Goal: Information Seeking & Learning: Check status

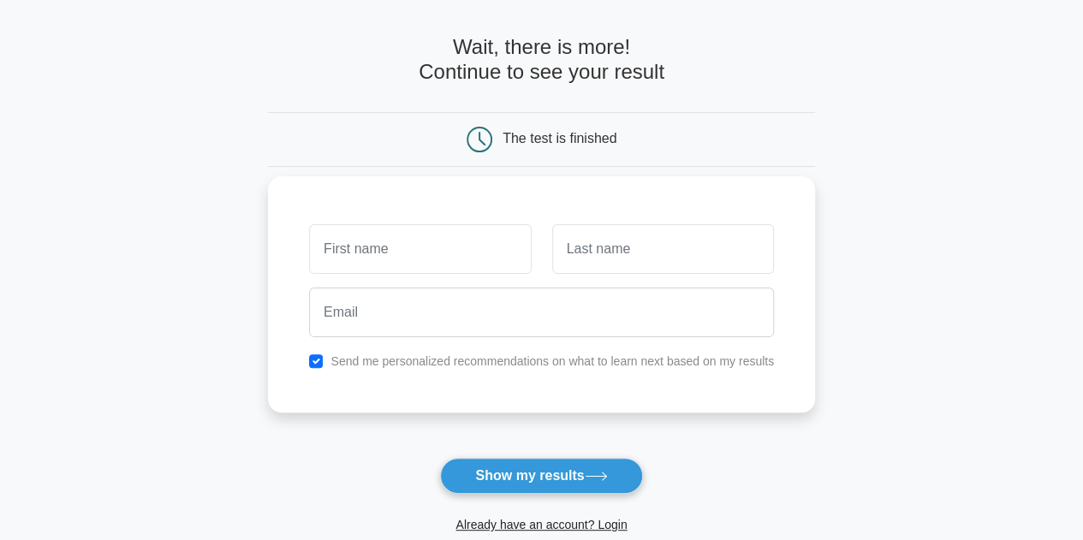
scroll to position [171, 0]
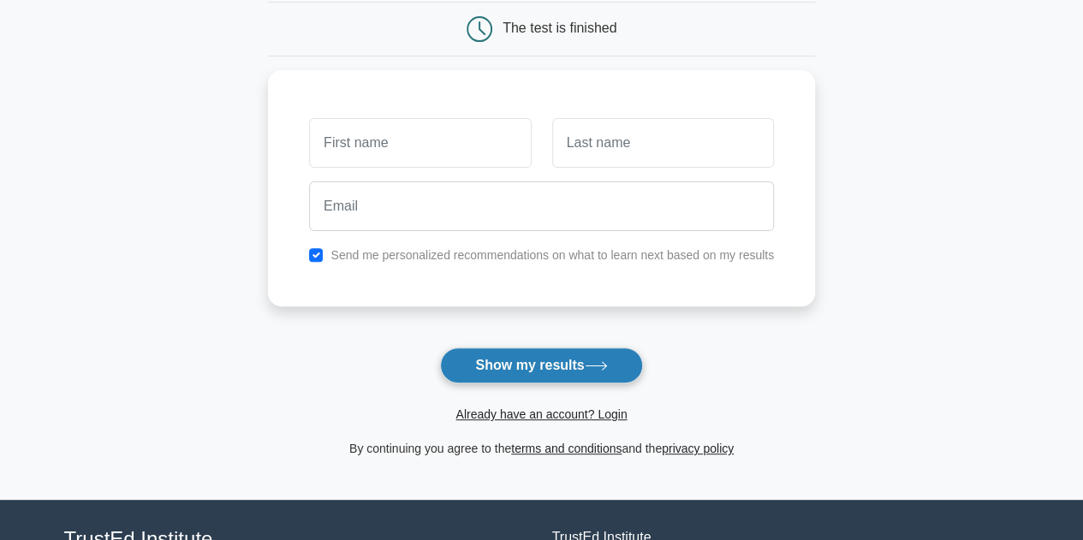
click at [560, 368] on button "Show my results" at bounding box center [541, 366] width 202 height 36
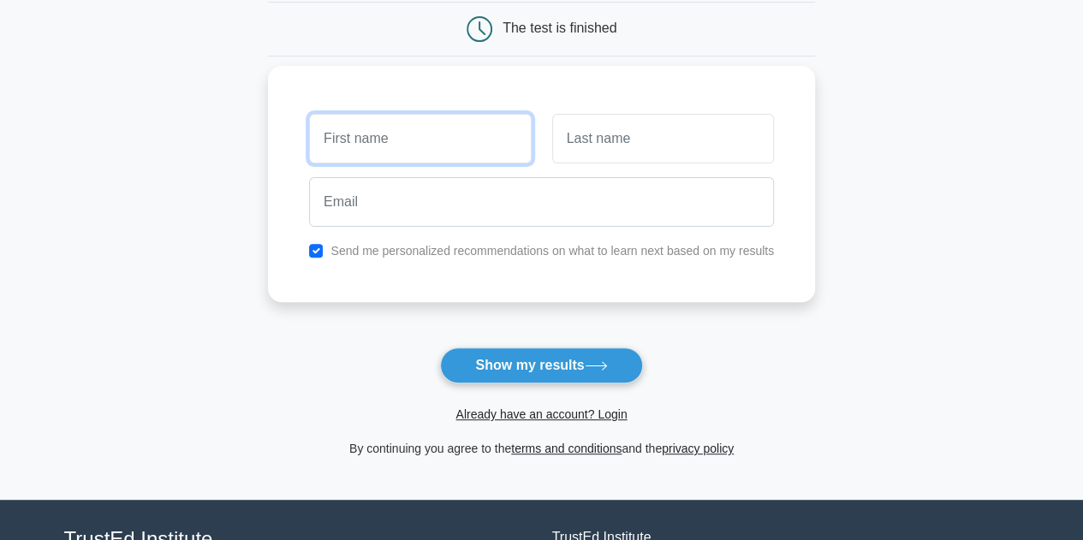
click at [389, 140] on input "text" at bounding box center [420, 139] width 222 height 50
type input "surafel"
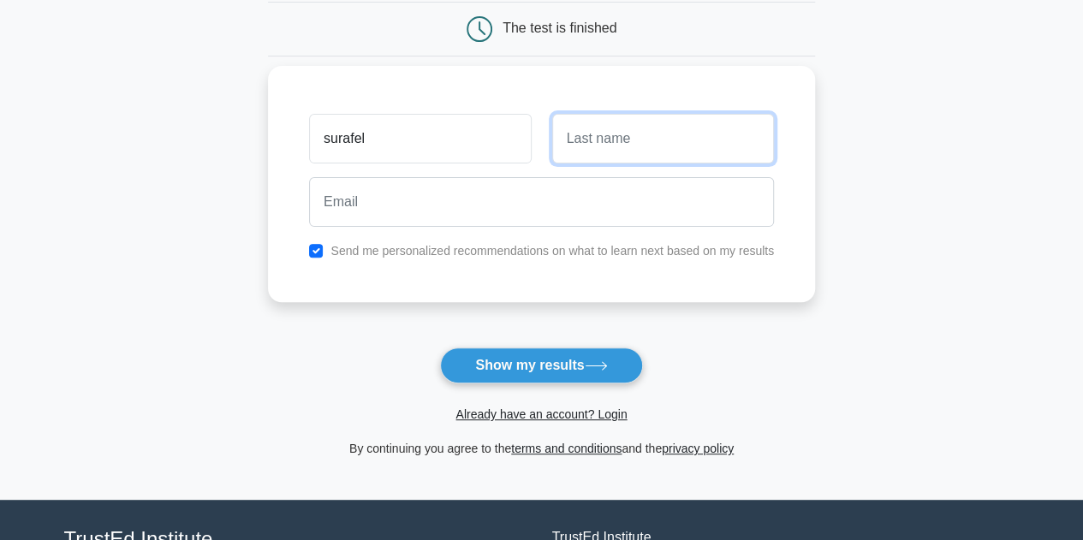
click at [589, 138] on input "text" at bounding box center [663, 139] width 222 height 50
type input "tesfaye"
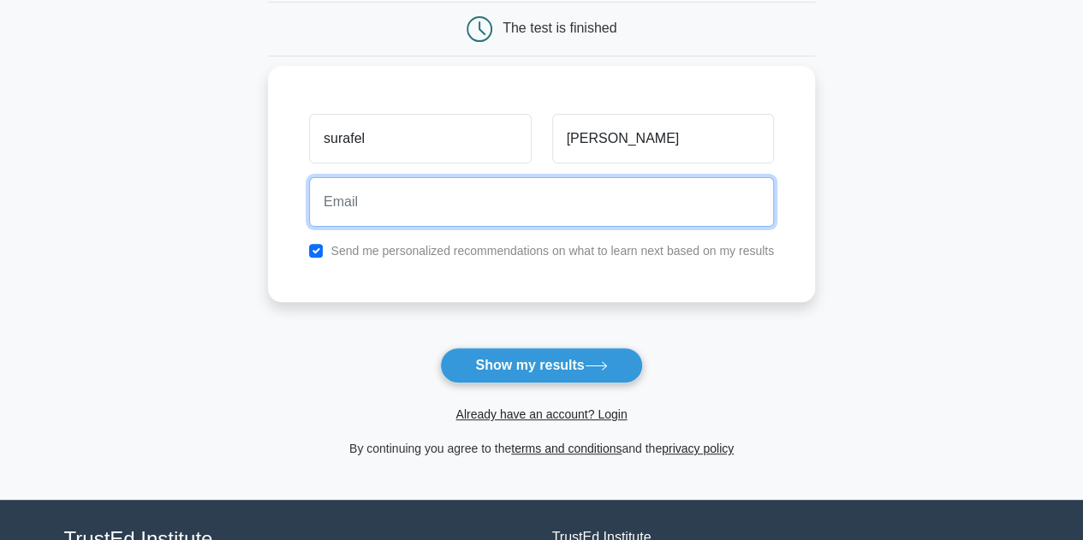
click at [446, 216] on input "email" at bounding box center [541, 202] width 465 height 50
type input "hailesurafelt@gmail.com"
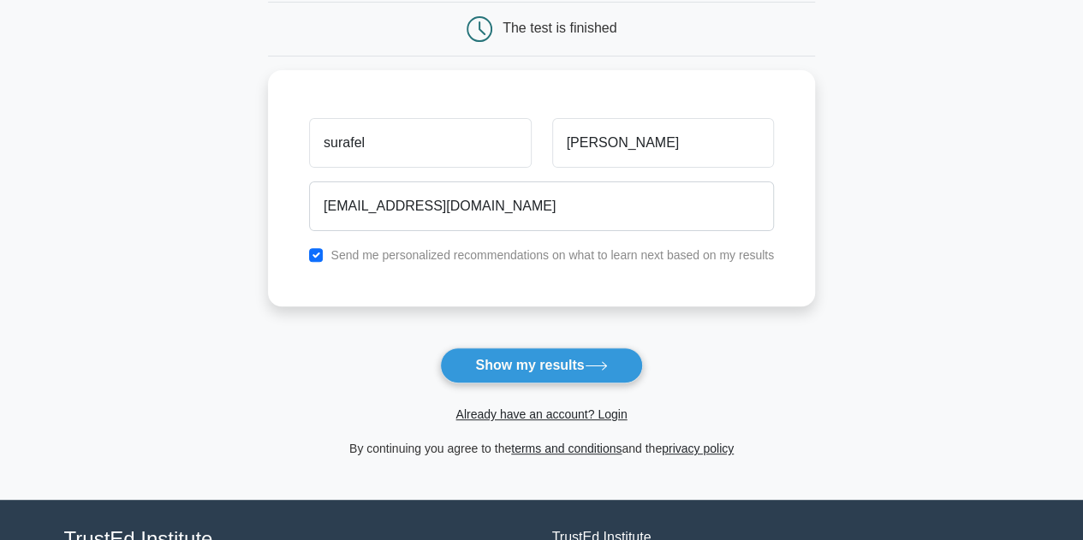
click at [542, 363] on button "Show my results" at bounding box center [541, 366] width 202 height 36
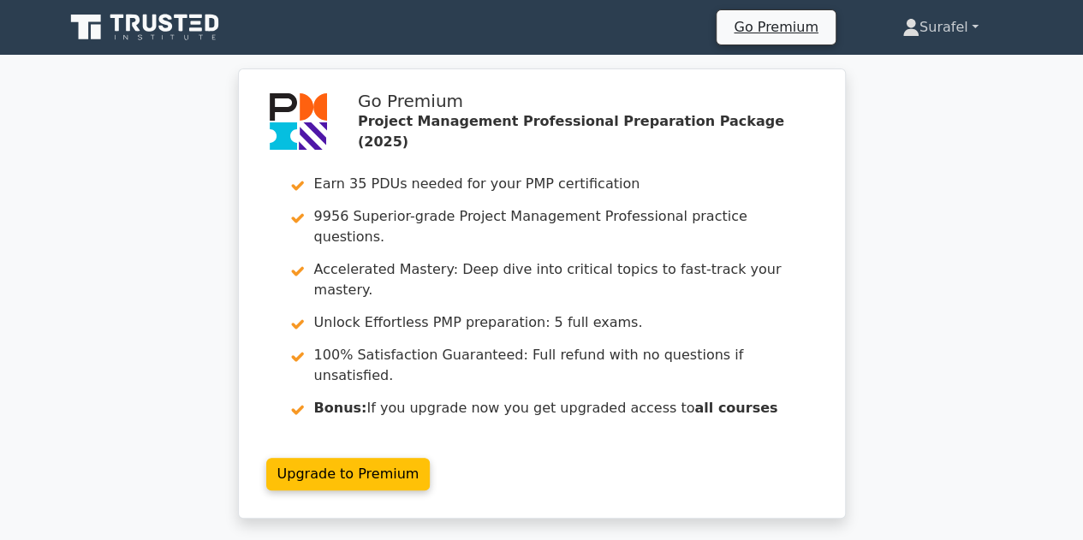
click at [928, 30] on link "Surafel" at bounding box center [941, 27] width 158 height 34
click at [148, 269] on div "Go Premium Project Management Professional Preparation Package (2025) Earn 35 P…" at bounding box center [541, 304] width 1083 height 471
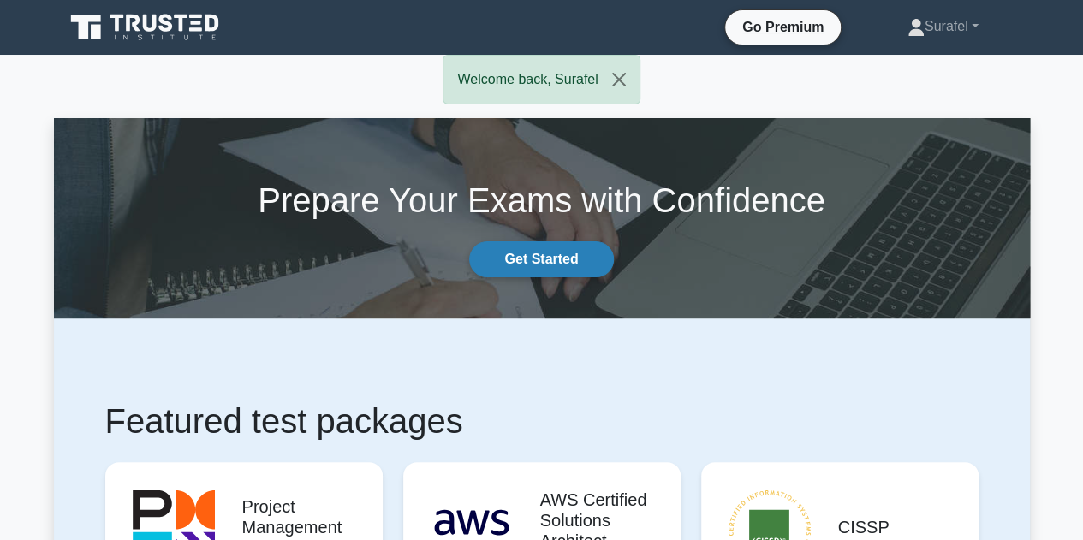
click at [548, 257] on link "Get Started" at bounding box center [541, 260] width 144 height 36
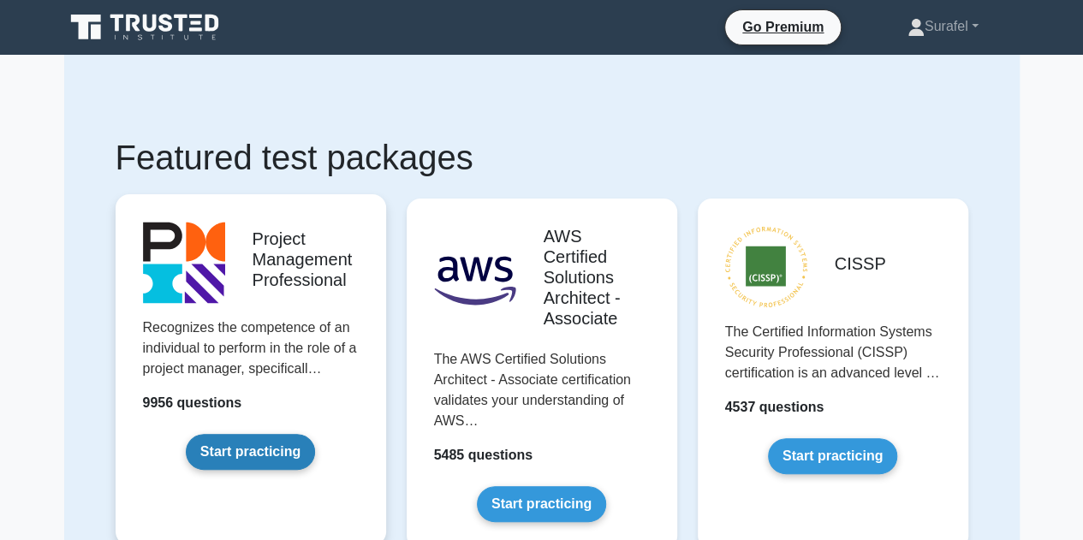
click at [269, 449] on link "Start practicing" at bounding box center [250, 452] width 129 height 36
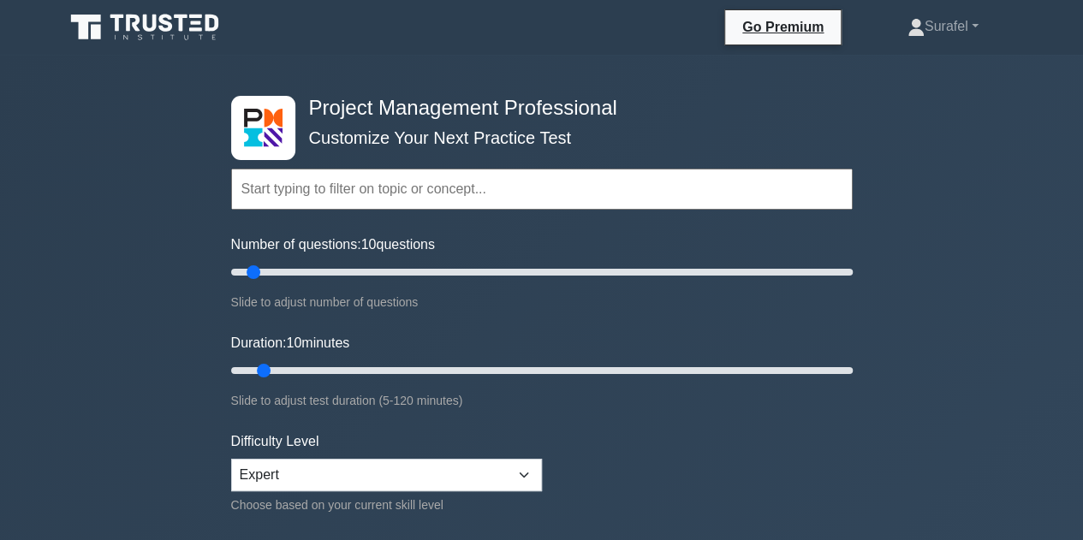
click at [259, 187] on input "text" at bounding box center [542, 189] width 622 height 41
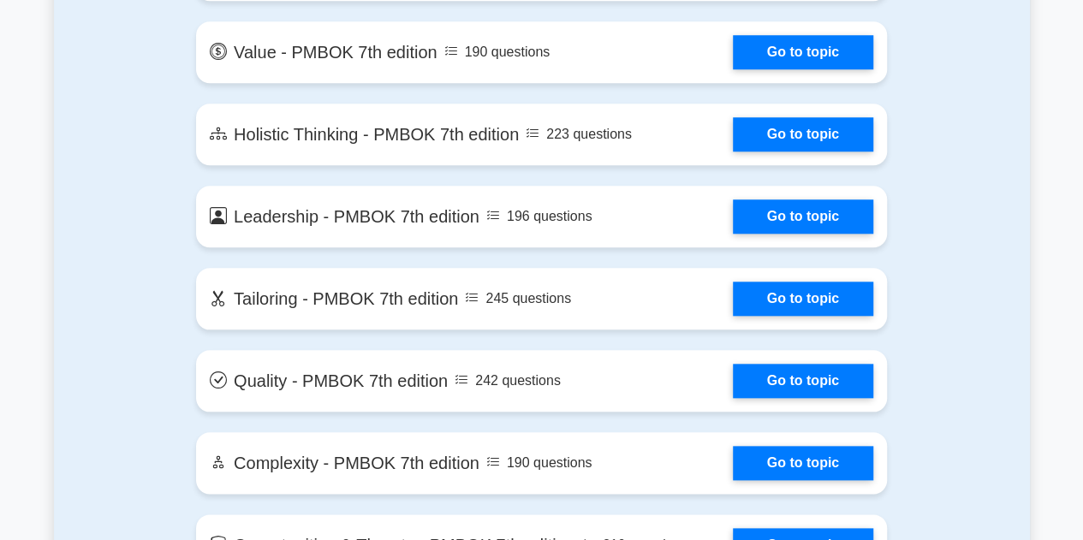
scroll to position [3854, 0]
